Goal: Information Seeking & Learning: Learn about a topic

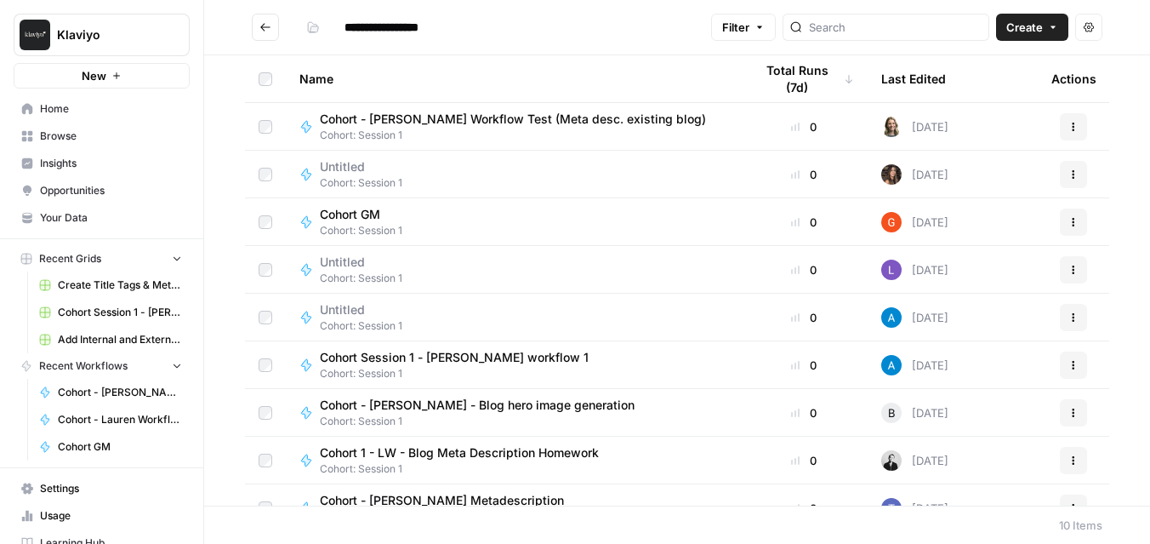
click at [100, 145] on link "Browse" at bounding box center [102, 136] width 176 height 27
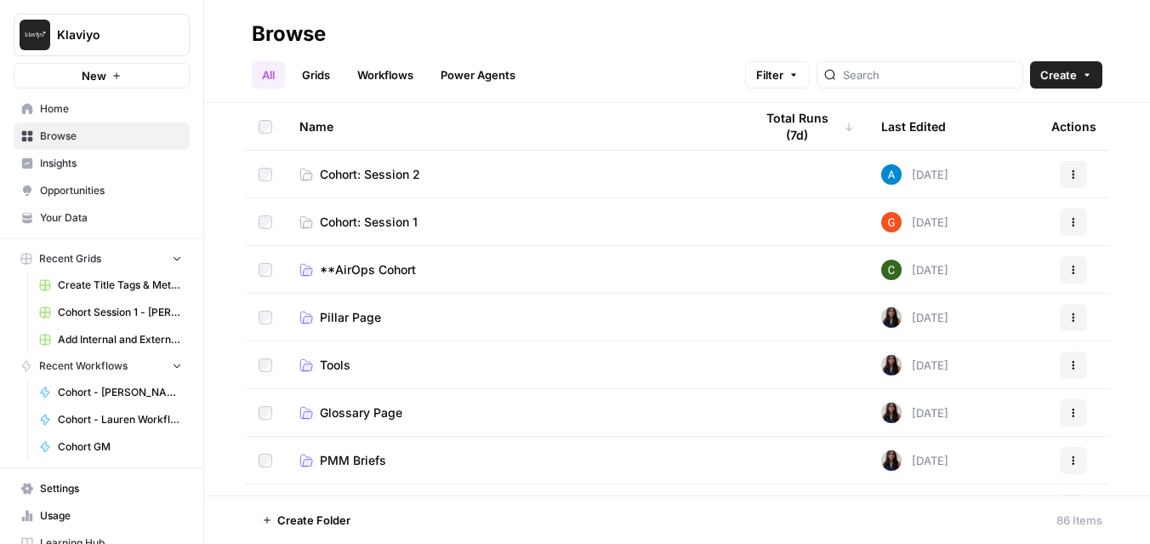
click at [385, 177] on span "Cohort: Session 2" at bounding box center [370, 174] width 100 height 17
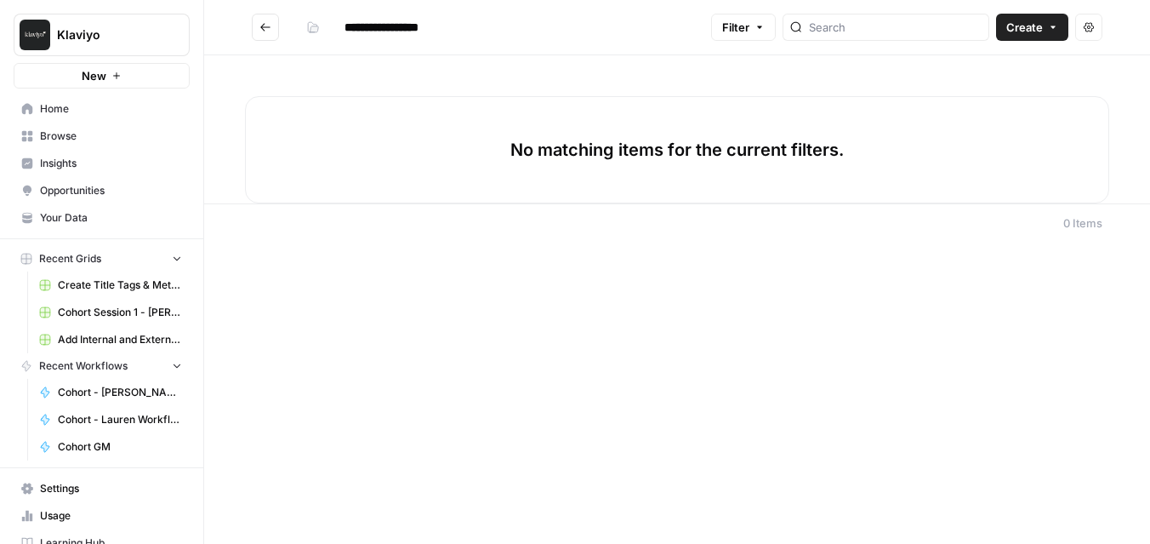
click at [119, 226] on link "Your Data" at bounding box center [102, 217] width 176 height 27
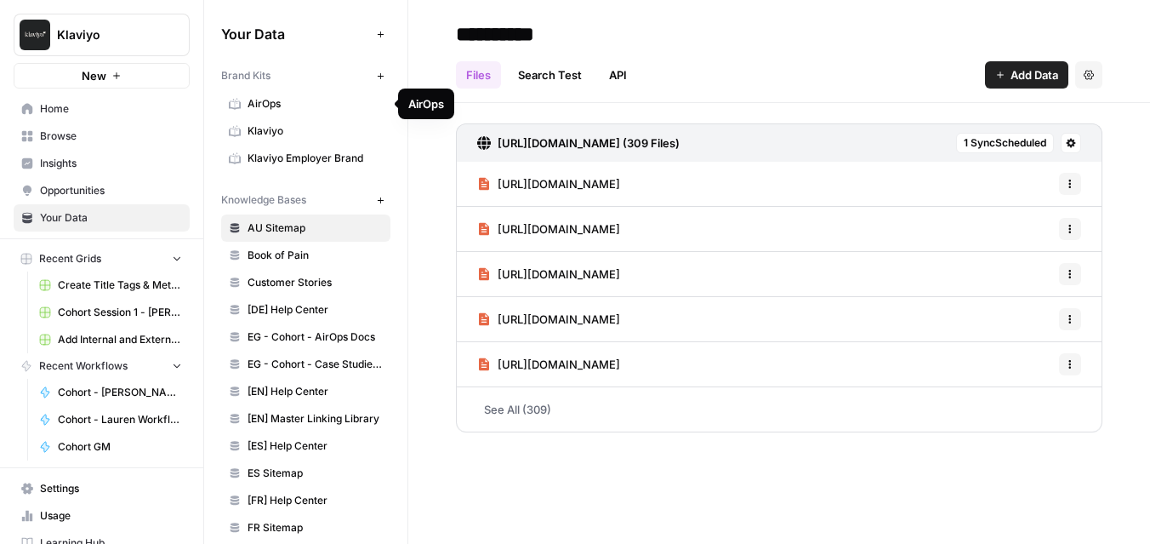
click at [328, 129] on span "Klaviyo" at bounding box center [315, 130] width 135 height 15
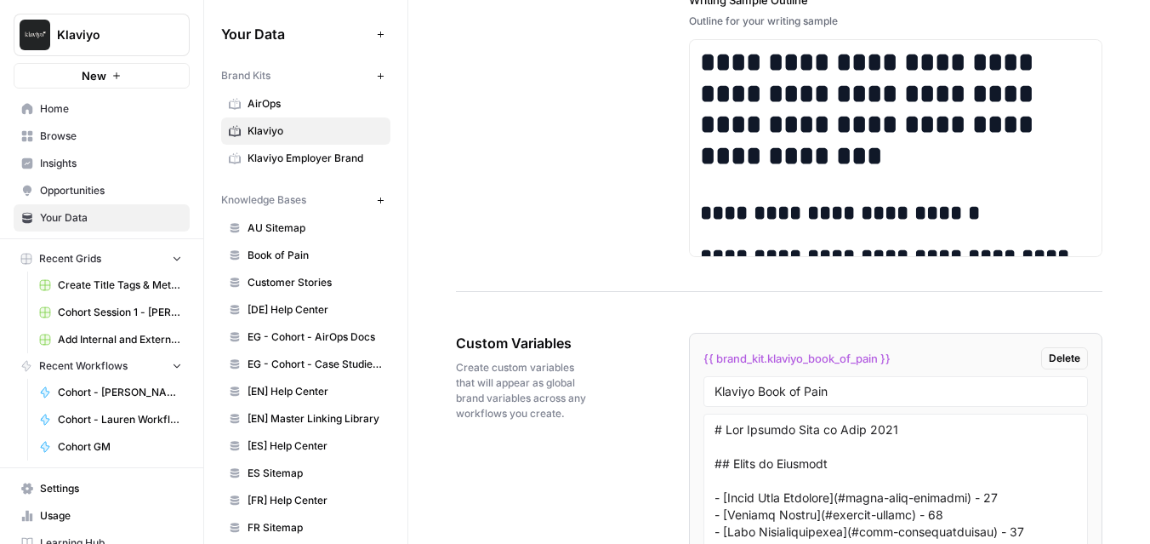
scroll to position [3264, 0]
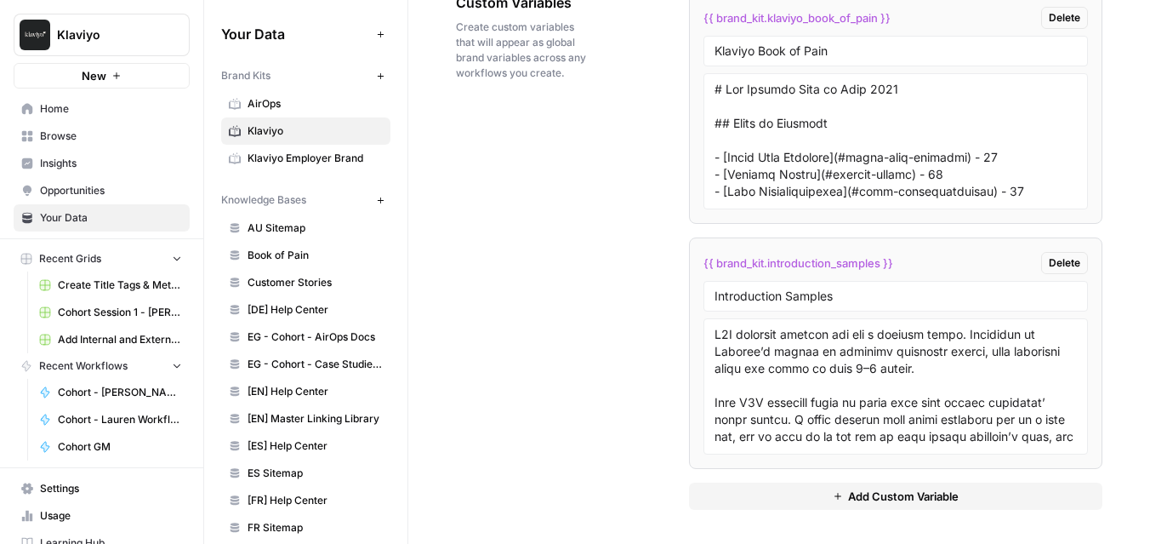
click at [288, 249] on span "Book of Pain" at bounding box center [315, 255] width 135 height 15
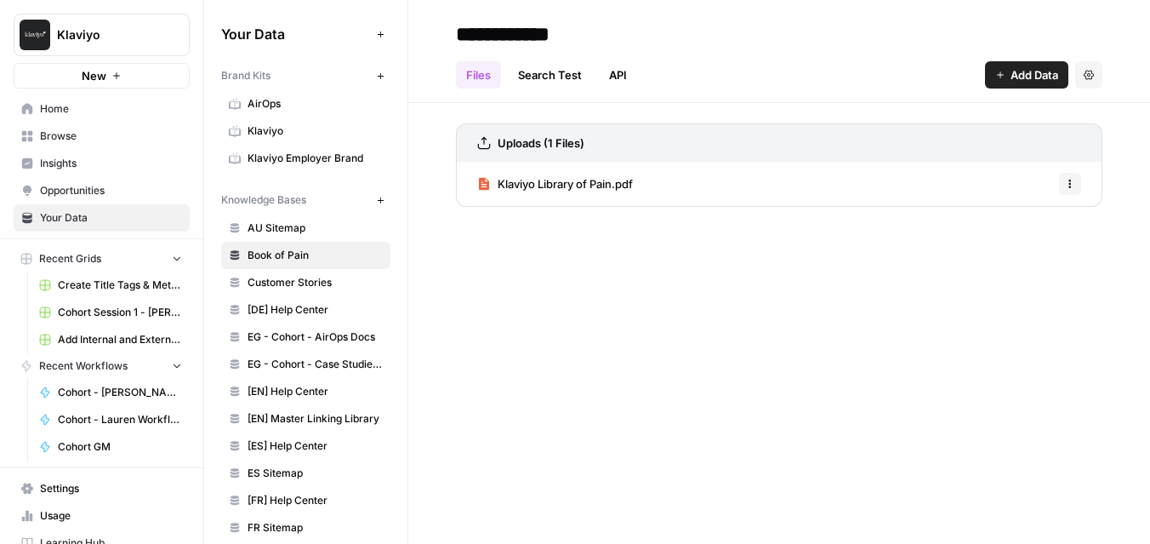
click at [586, 180] on span "Klaviyo Library of Pain.pdf" at bounding box center [565, 183] width 135 height 17
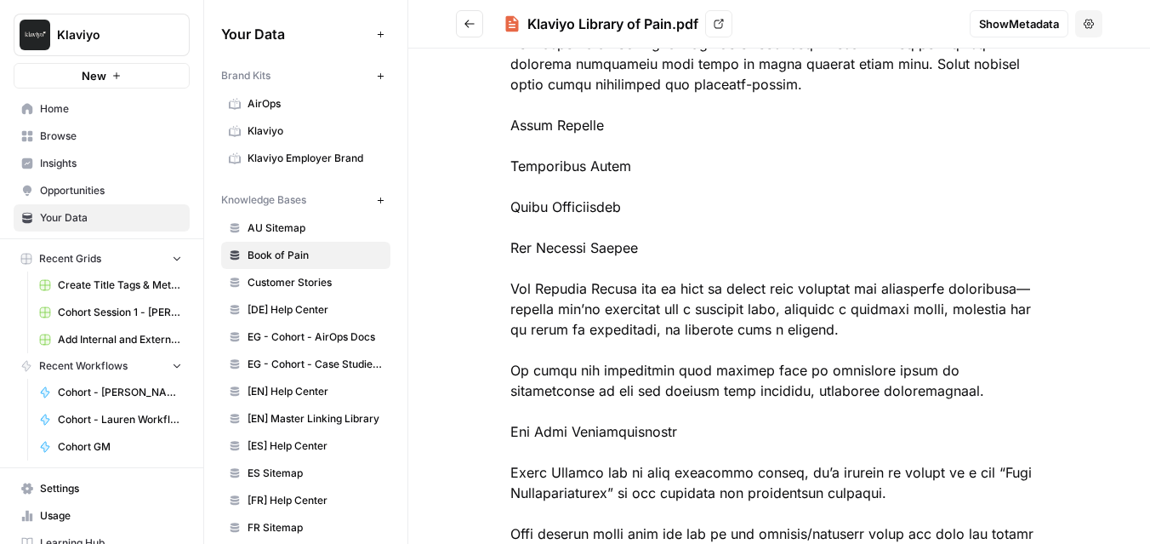
scroll to position [1358, 0]
